Goal: Task Accomplishment & Management: Manage account settings

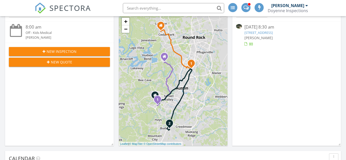
scroll to position [151, 0]
click at [273, 34] on link "7012 Wandering Oak Rd, Austin, TX 78749" at bounding box center [258, 32] width 28 height 5
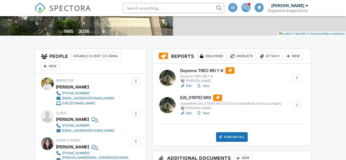
scroll to position [101, 0]
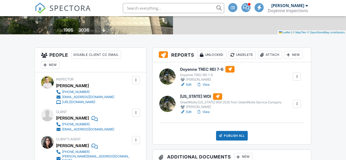
click at [296, 107] on div at bounding box center [296, 104] width 5 height 5
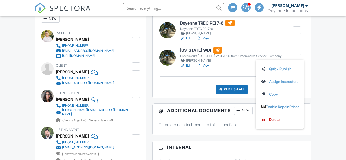
scroll to position [149, 0]
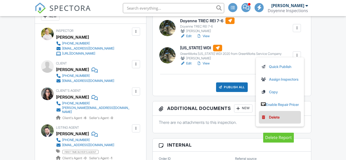
click at [276, 120] on div "Delete" at bounding box center [274, 118] width 11 height 6
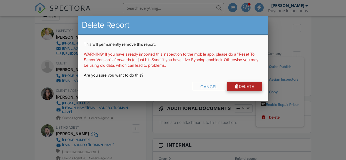
click at [235, 87] on div at bounding box center [237, 87] width 4 height 4
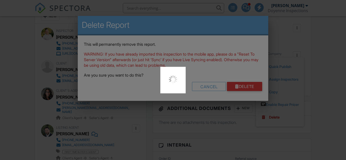
click at [241, 87] on div at bounding box center [173, 80] width 346 height 160
click at [145, 5] on div at bounding box center [173, 80] width 346 height 160
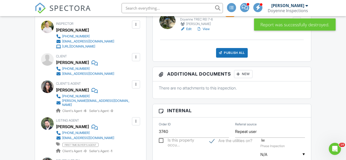
scroll to position [126, 0]
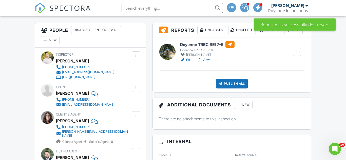
click at [187, 63] on link "Edit" at bounding box center [185, 59] width 11 height 5
